Goal: Browse casually

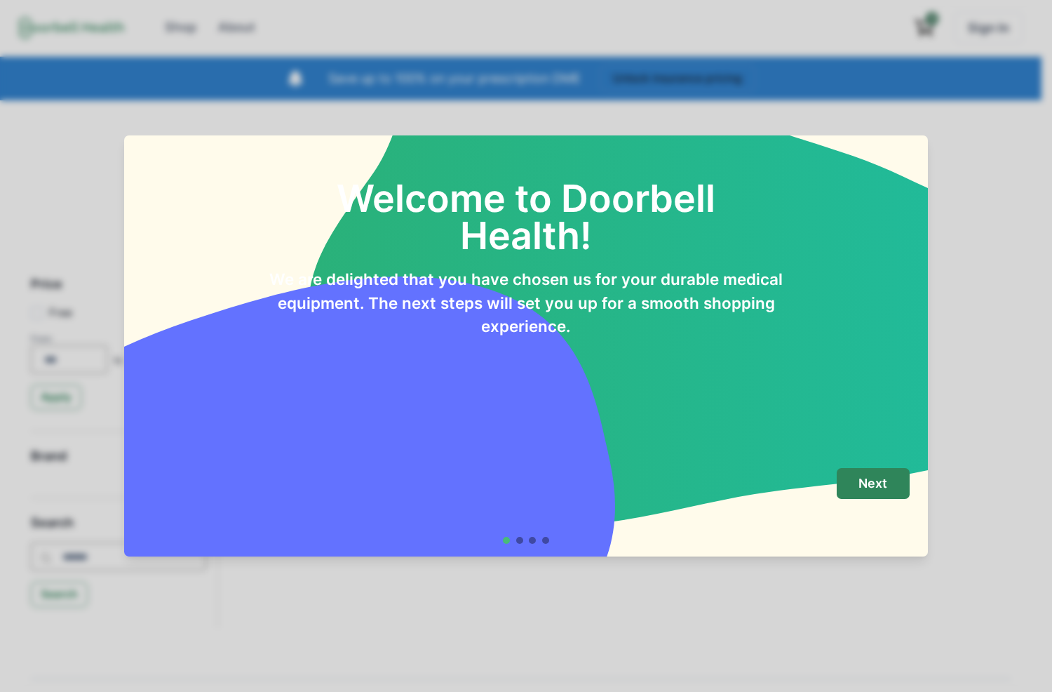
click at [321, 28] on div "Welcome to Doorbell Health! We are delighted that you have chosen us for your d…" at bounding box center [526, 346] width 1052 height 692
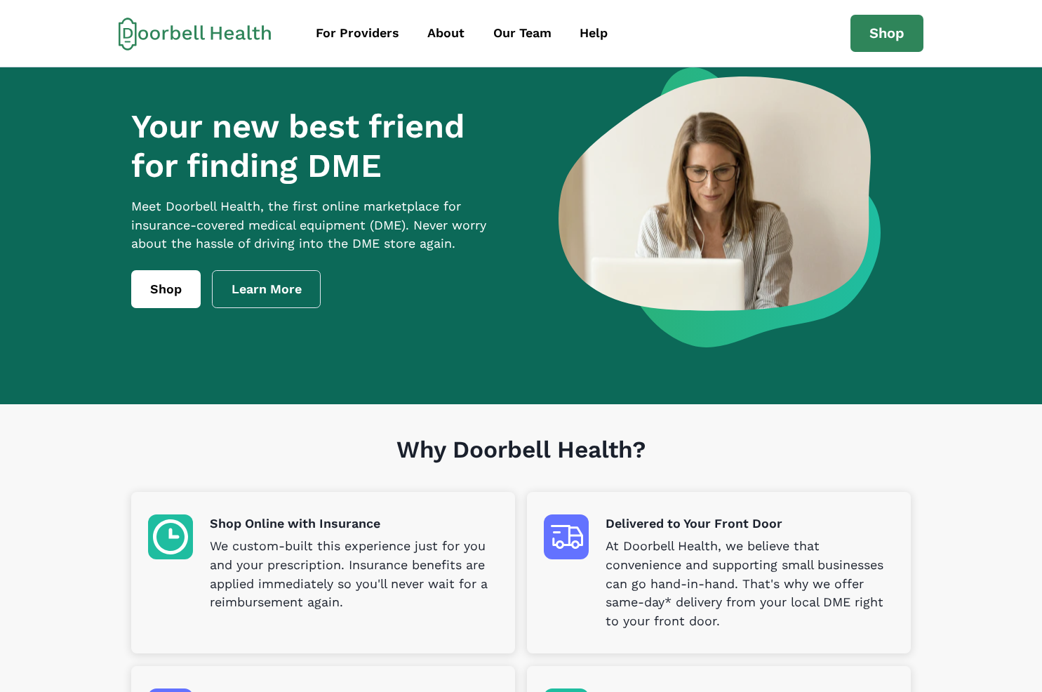
click at [368, 146] on h1 "Your new best friend for finding DME" at bounding box center [322, 146] width 382 height 79
